Goal: Transaction & Acquisition: Purchase product/service

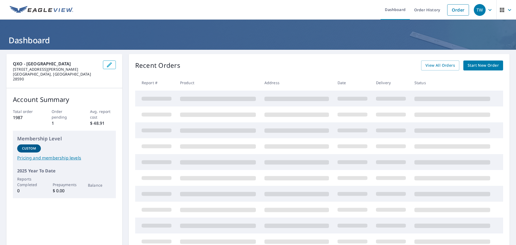
click at [479, 66] on span "Start New Order" at bounding box center [483, 65] width 31 height 7
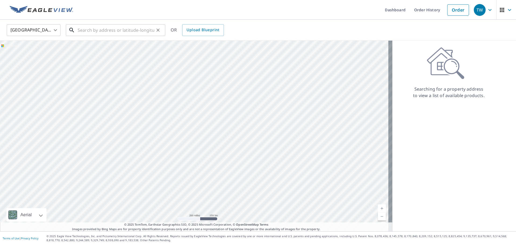
click at [84, 30] on input "text" at bounding box center [116, 30] width 77 height 15
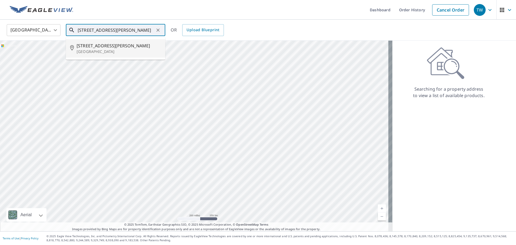
click at [103, 49] on p "[GEOGRAPHIC_DATA]" at bounding box center [119, 51] width 84 height 5
type input "[STREET_ADDRESS][PERSON_NAME]"
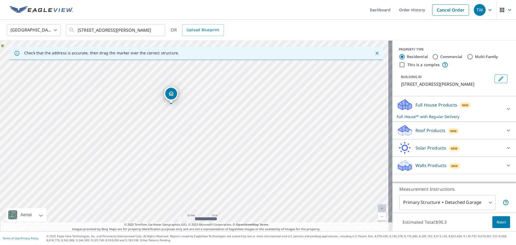
drag, startPoint x: 309, startPoint y: 176, endPoint x: 286, endPoint y: 145, distance: 39.0
click at [286, 145] on div "[STREET_ADDRESS][PERSON_NAME]" at bounding box center [196, 136] width 393 height 191
click at [498, 128] on div "Roof Products New" at bounding box center [449, 130] width 105 height 13
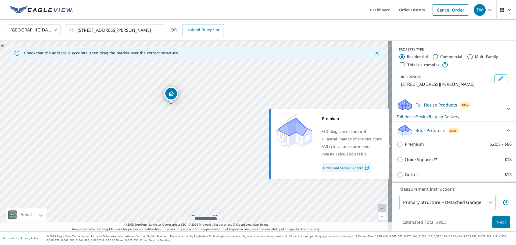
click at [397, 145] on input "Premium $20.5 - $66" at bounding box center [401, 144] width 8 height 6
checkbox input "true"
checkbox input "false"
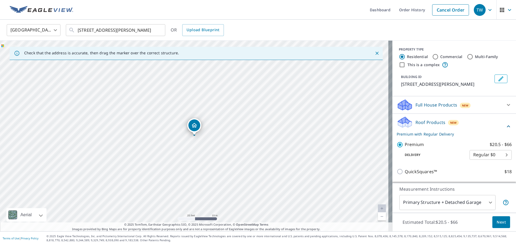
click at [499, 222] on span "Next" at bounding box center [501, 222] width 9 height 7
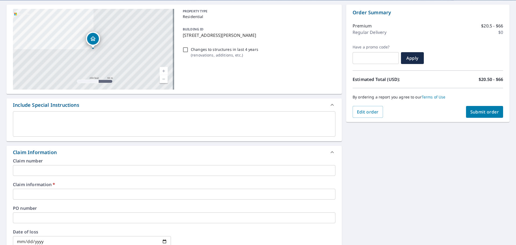
scroll to position [54, 0]
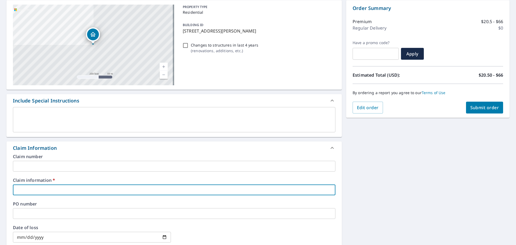
click at [56, 188] on input "text" at bounding box center [174, 189] width 323 height 11
type input "S"
checkbox input "true"
type input "St"
checkbox input "true"
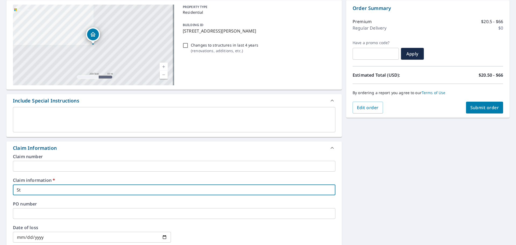
type input "Sto"
checkbox input "true"
type input "Stor"
checkbox input "true"
type input "Storm"
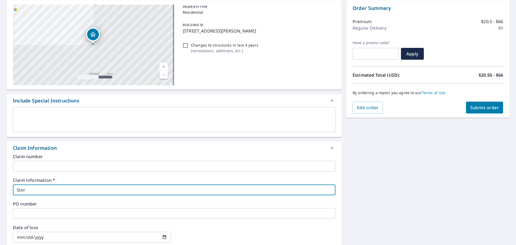
checkbox input "true"
type input "Storm"
checkbox input "true"
type input "Storm S"
checkbox input "true"
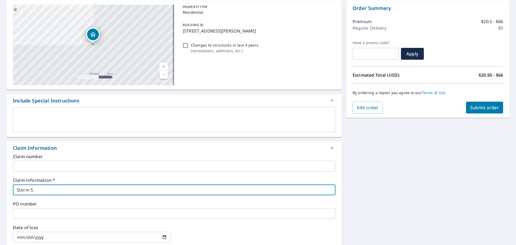
type input "Storm Su"
checkbox input "true"
type input "Storm Sur"
checkbox input "true"
type input "Storm Surg"
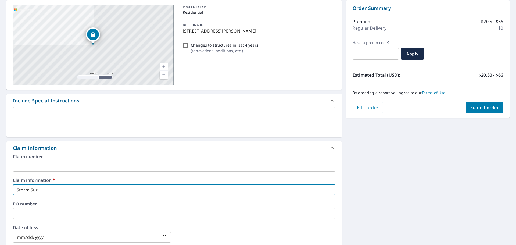
checkbox input "true"
type input "Storm Surge"
checkbox input "true"
type input "Storm Surge"
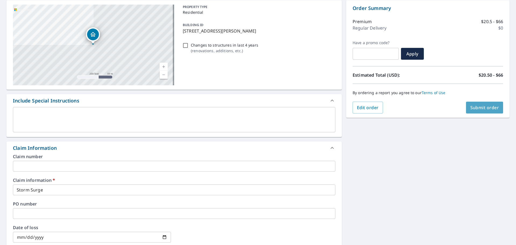
click at [479, 105] on span "Submit order" at bounding box center [485, 108] width 29 height 6
checkbox input "true"
